Goal: Task Accomplishment & Management: Use online tool/utility

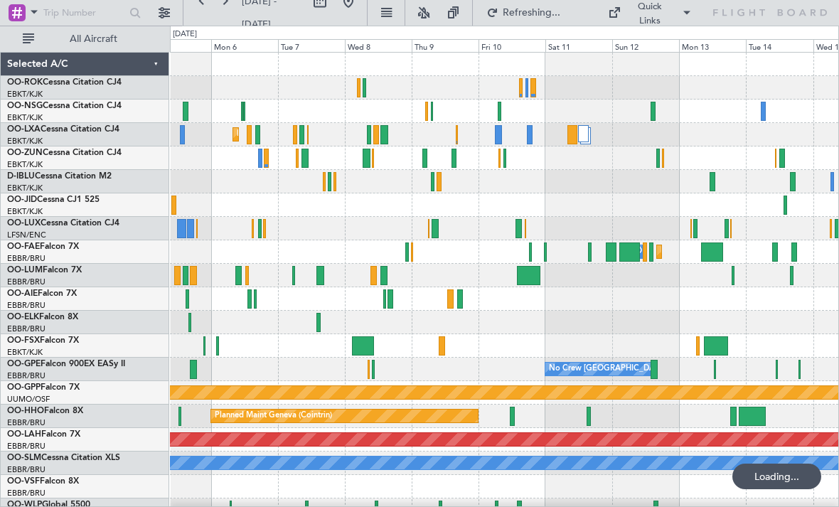
click at [499, 135] on div at bounding box center [498, 134] width 7 height 19
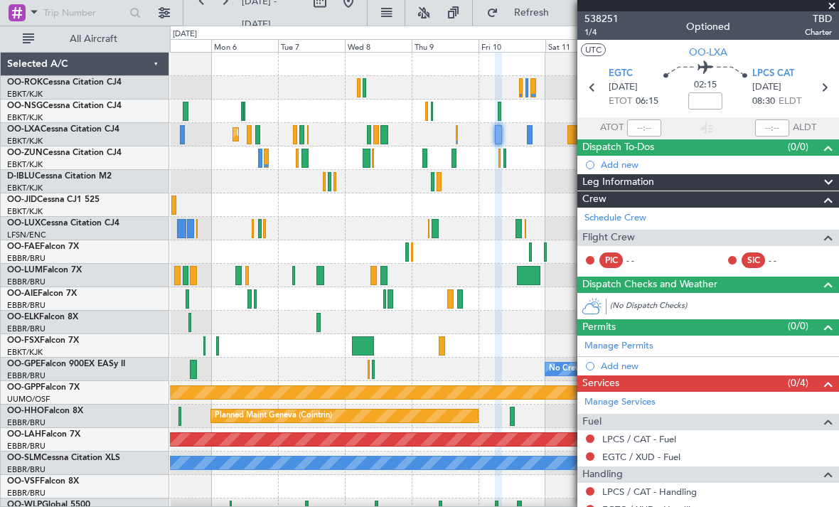
click at [833, 10] on span at bounding box center [832, 6] width 14 height 13
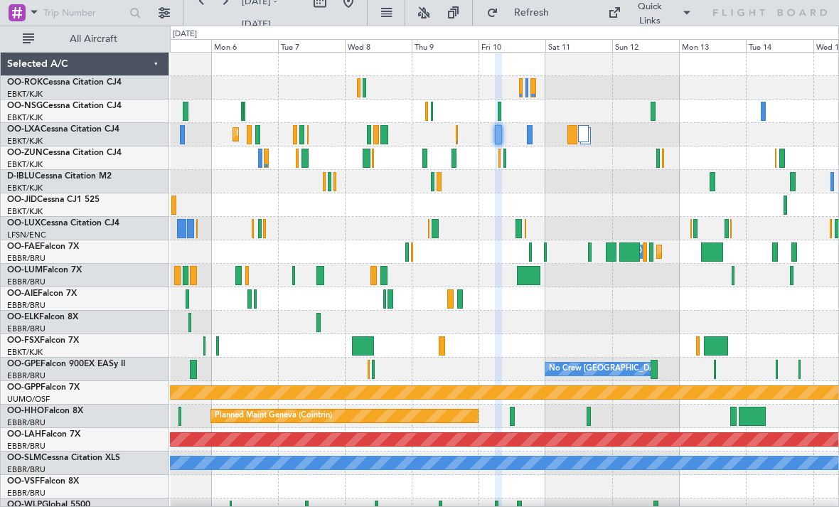
type input "0"
click at [576, 134] on div at bounding box center [573, 134] width 10 height 19
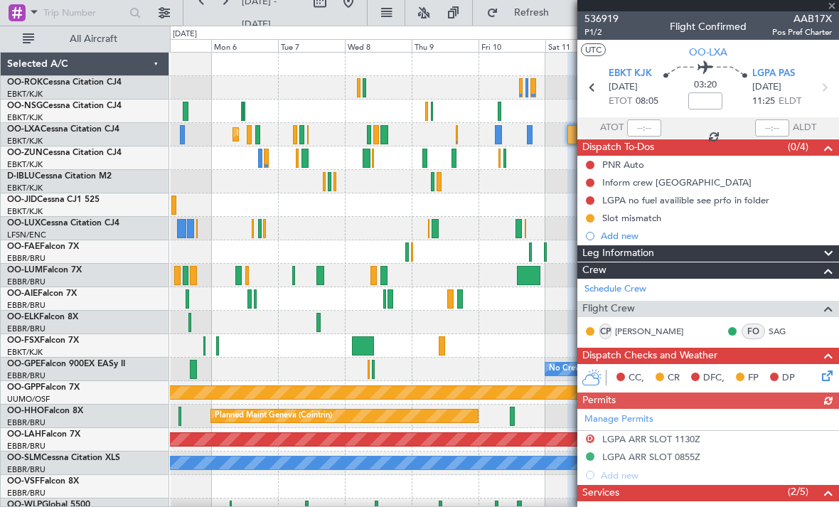
click at [831, 7] on div at bounding box center [709, 5] width 262 height 11
click at [834, 11] on div at bounding box center [709, 5] width 262 height 11
click at [832, 11] on span at bounding box center [832, 6] width 14 height 13
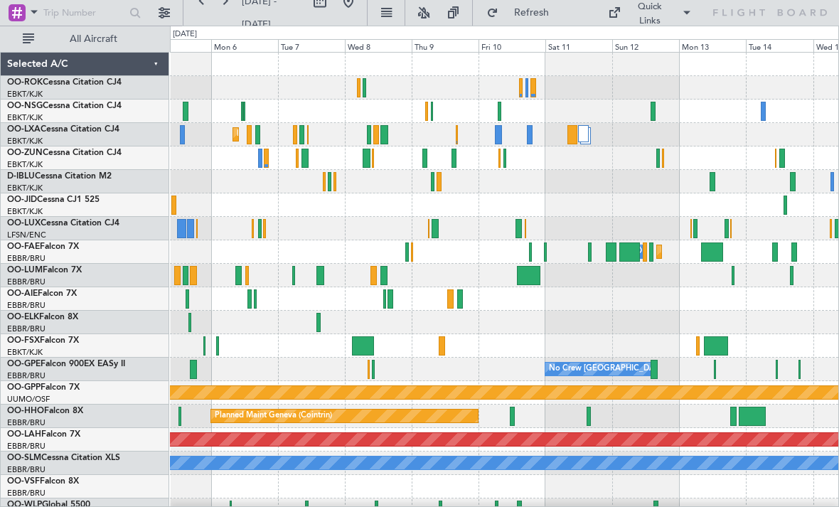
click at [587, 138] on div at bounding box center [583, 133] width 11 height 17
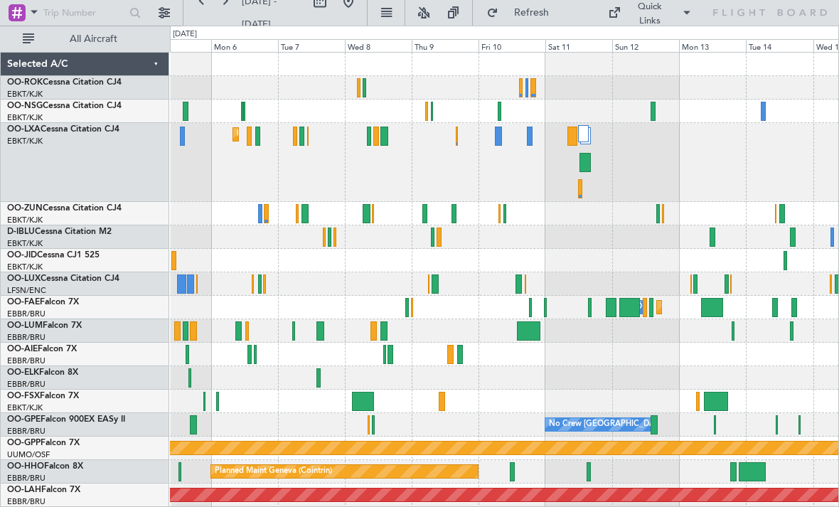
click at [590, 163] on div at bounding box center [585, 162] width 11 height 19
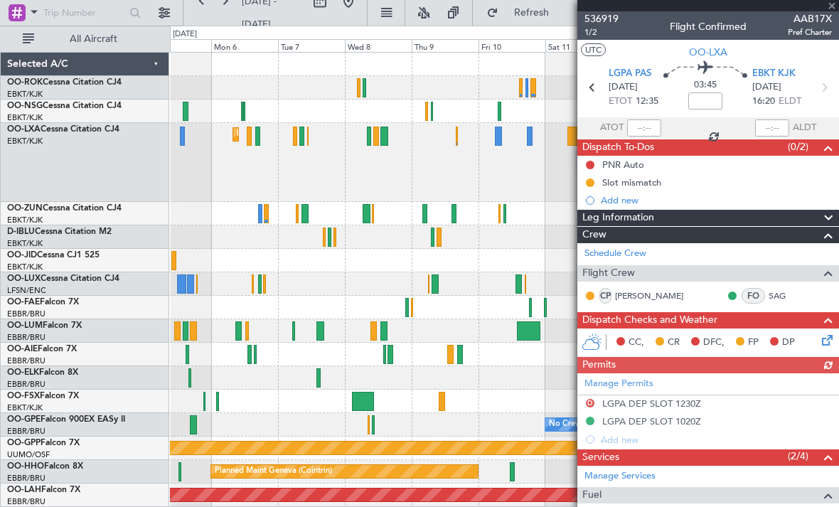
click at [836, 9] on div at bounding box center [709, 5] width 262 height 11
click at [834, 7] on span at bounding box center [832, 6] width 14 height 13
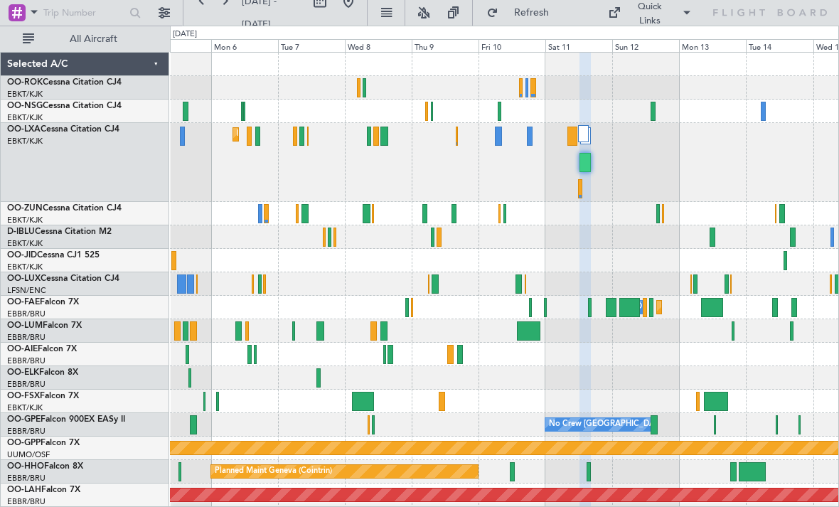
type input "0"
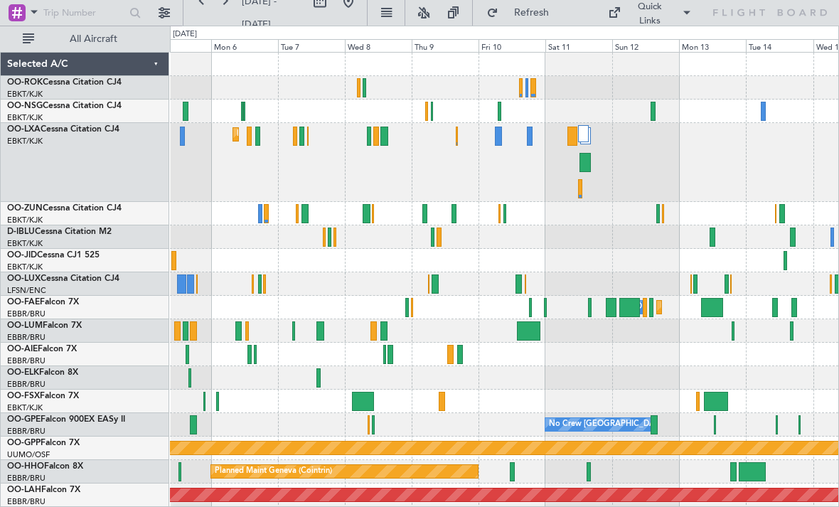
click at [535, 152] on div "Planned Maint Kortrijk-[GEOGRAPHIC_DATA]" at bounding box center [504, 162] width 669 height 79
click at [527, 142] on div at bounding box center [530, 136] width 6 height 19
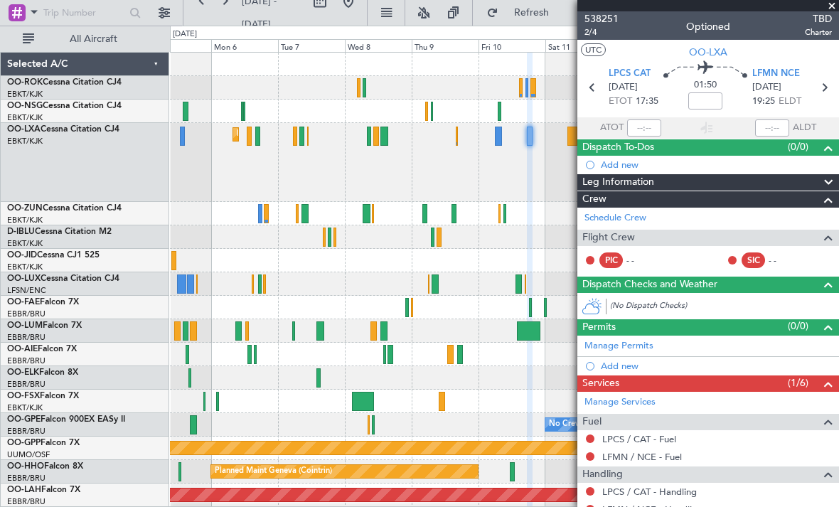
click at [834, 10] on span at bounding box center [832, 6] width 14 height 13
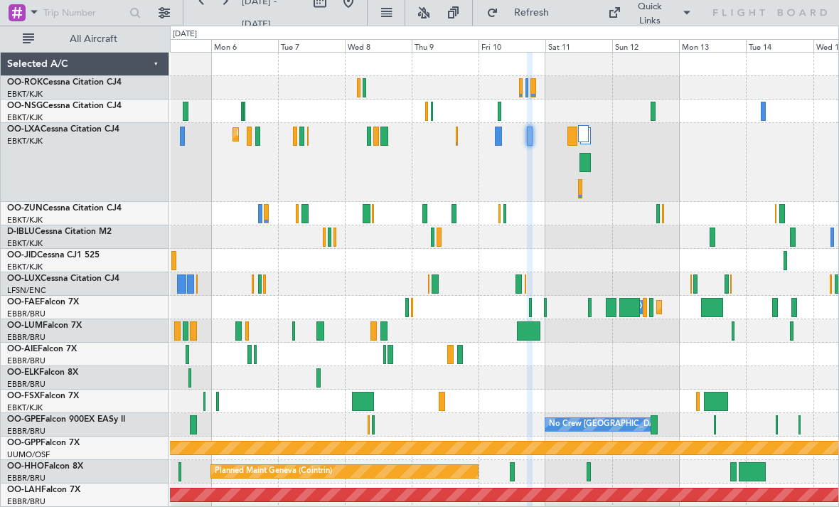
type input "0"
